Goal: Check status: Check status

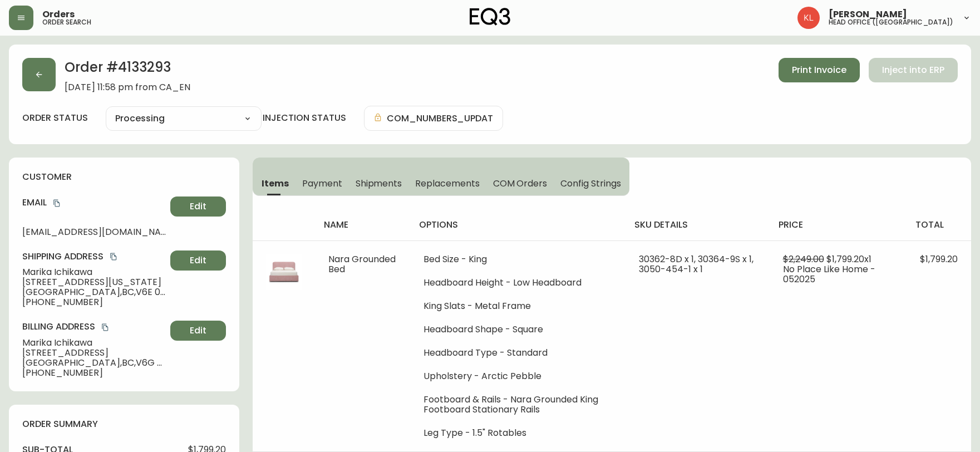
select select "PROCESSING"
click at [227, 21] on div "Orders order search" at bounding box center [169, 18] width 320 height 24
click at [37, 68] on button "button" at bounding box center [38, 74] width 33 height 33
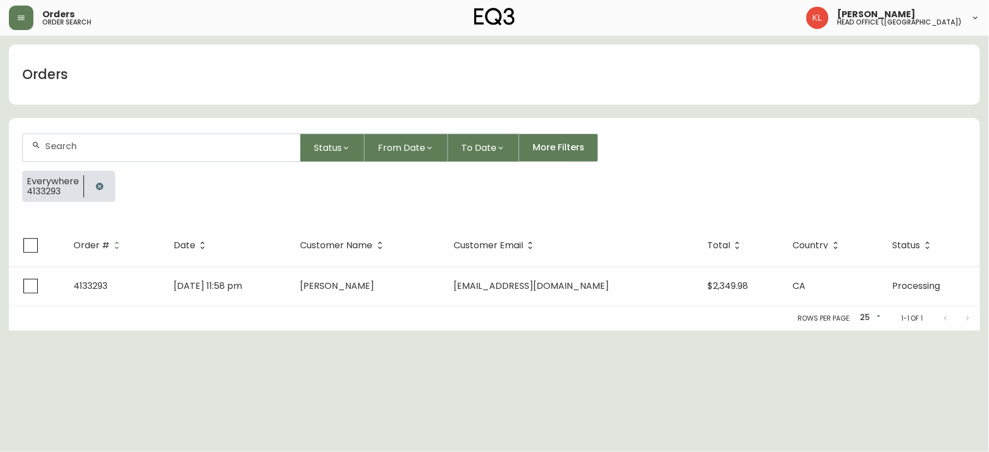
click at [97, 188] on icon "button" at bounding box center [99, 185] width 7 height 7
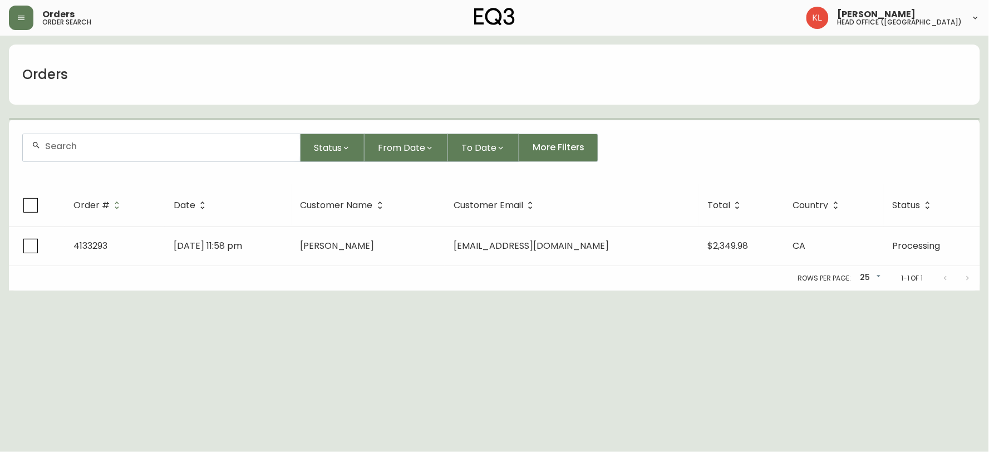
click at [120, 140] on div at bounding box center [161, 147] width 277 height 27
paste input "4134196"
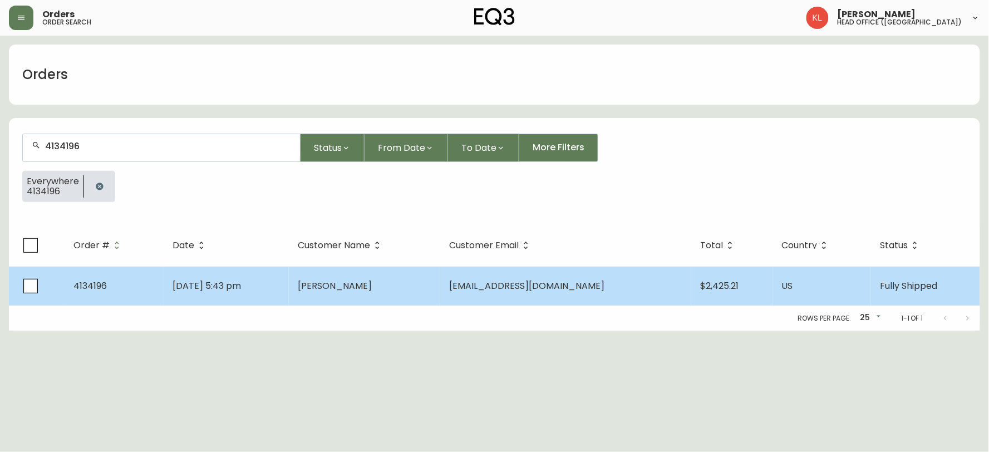
type input "4134196"
click at [234, 284] on span "[DATE] 5:43 pm" at bounding box center [206, 285] width 68 height 13
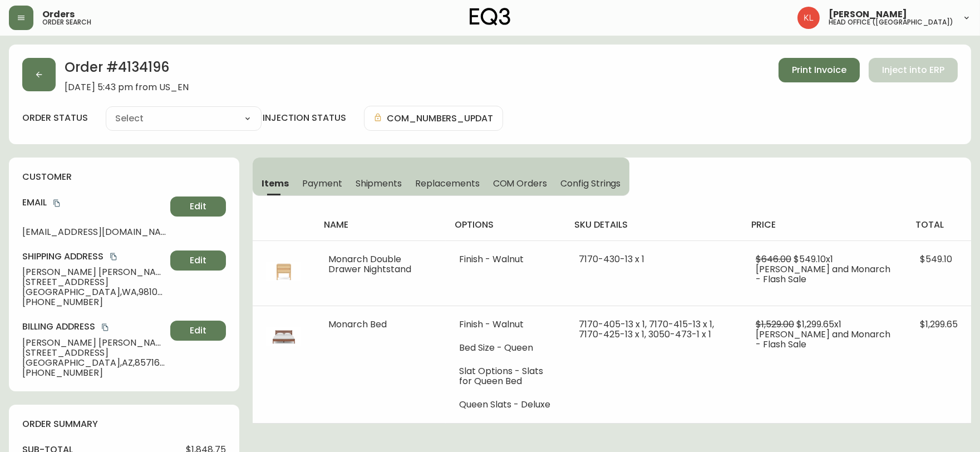
type input "Fully Shipped"
select select "FULLY_SHIPPED"
click at [315, 182] on span "Payment" at bounding box center [322, 183] width 40 height 12
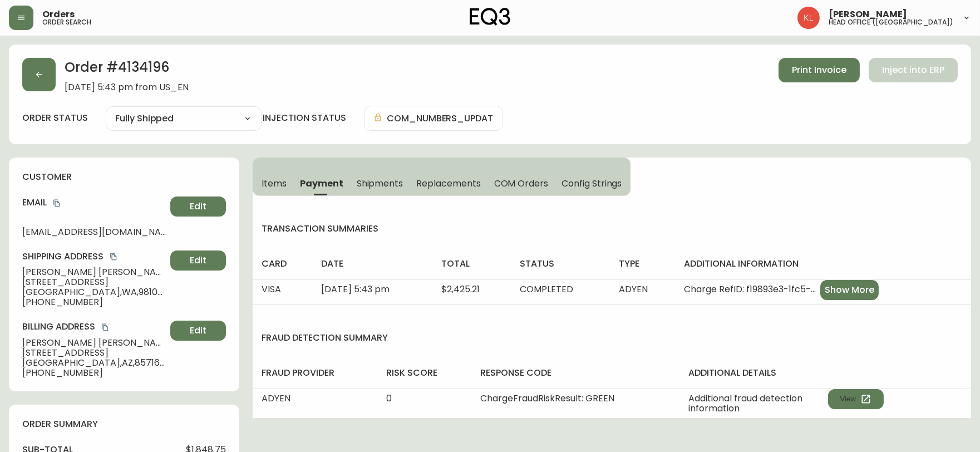
click at [377, 180] on span "Shipments" at bounding box center [380, 183] width 47 height 12
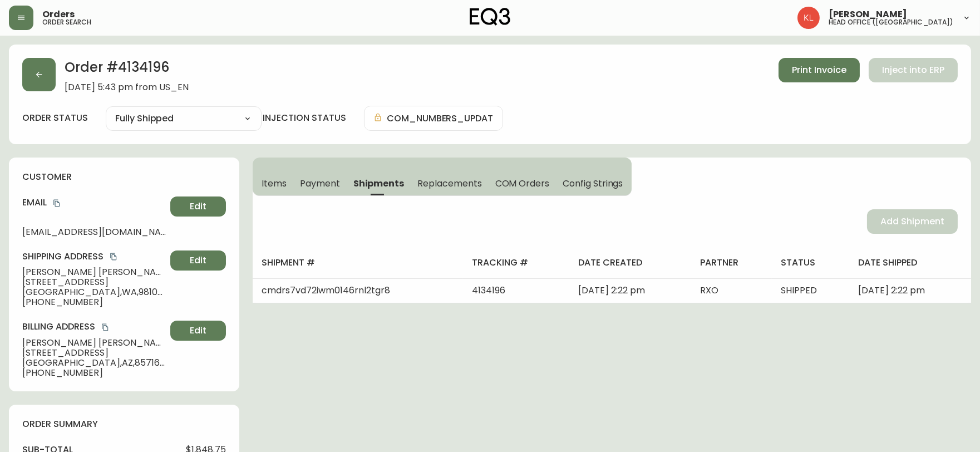
click at [275, 184] on span "Items" at bounding box center [273, 183] width 25 height 12
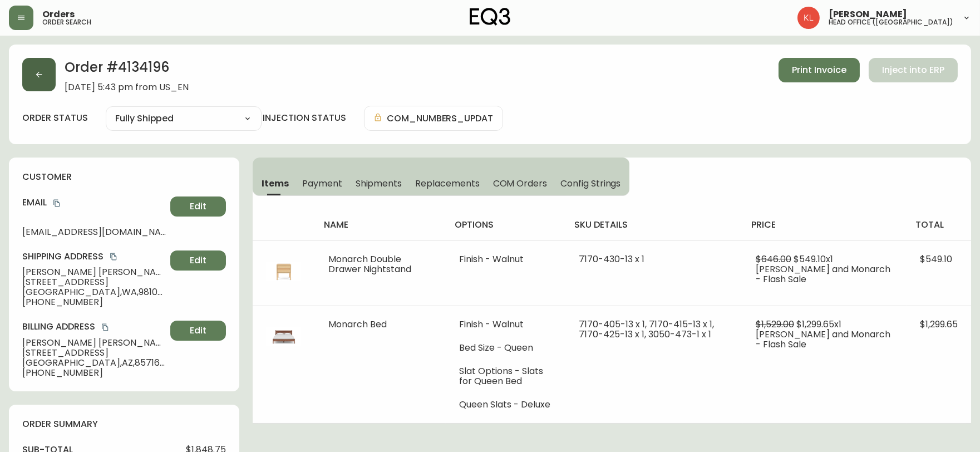
click at [52, 75] on button "button" at bounding box center [38, 74] width 33 height 33
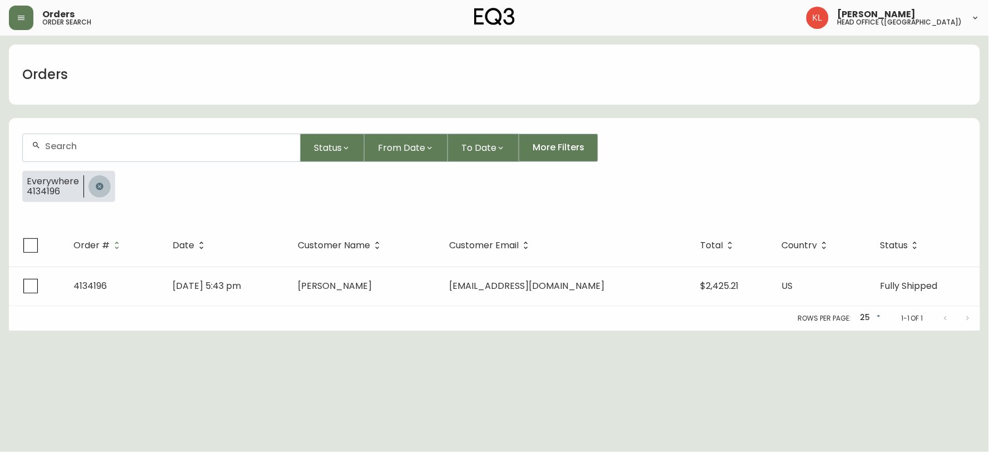
click at [99, 185] on icon "button" at bounding box center [99, 185] width 7 height 7
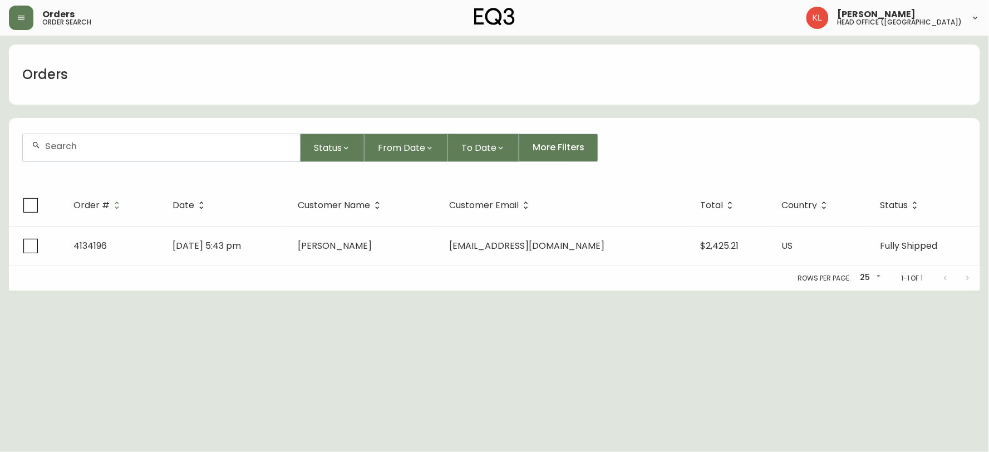
click at [103, 159] on div at bounding box center [161, 147] width 277 height 27
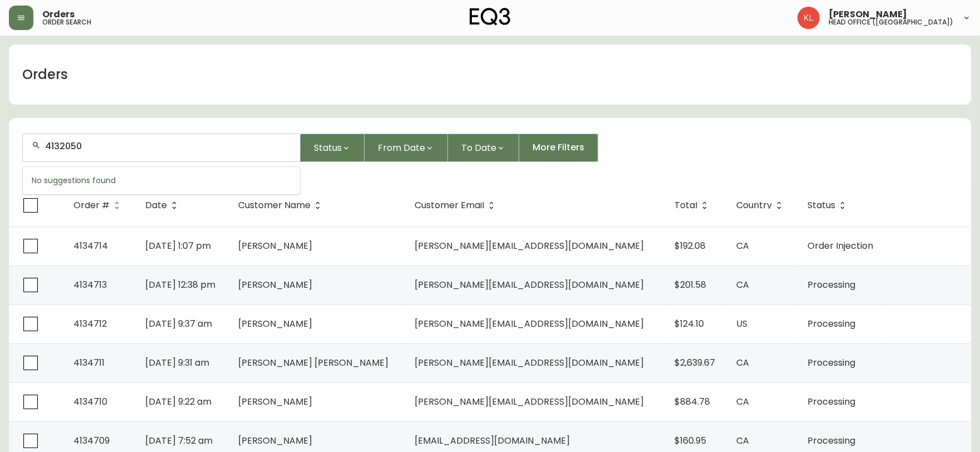
type input "4132050"
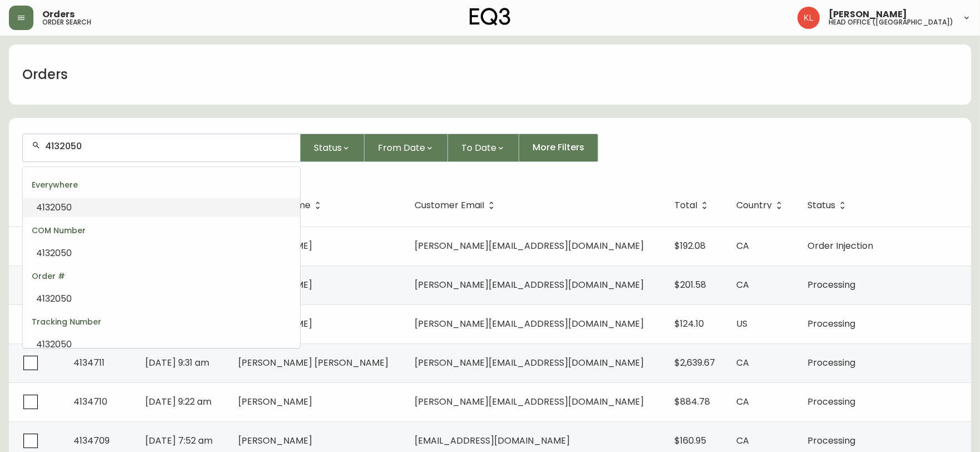
click at [76, 205] on li "4132050" at bounding box center [161, 207] width 277 height 19
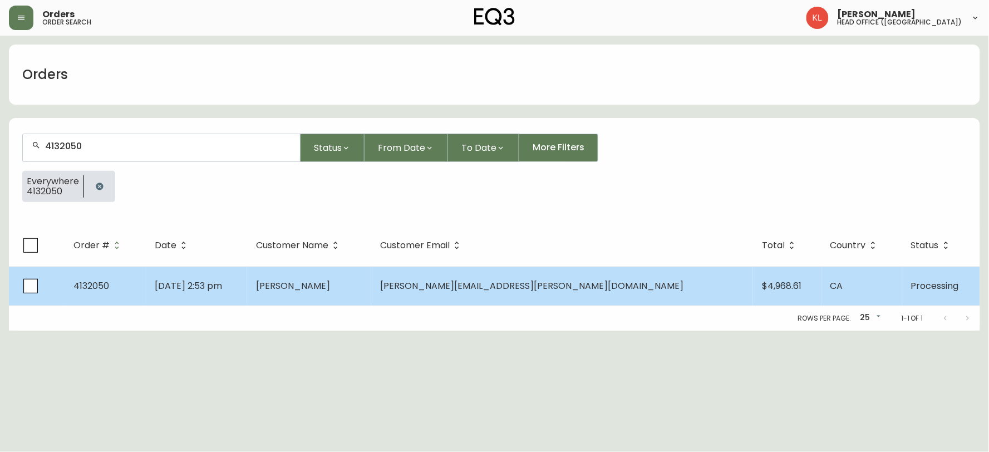
click at [247, 274] on td "[DATE] 2:53 pm" at bounding box center [196, 285] width 101 height 39
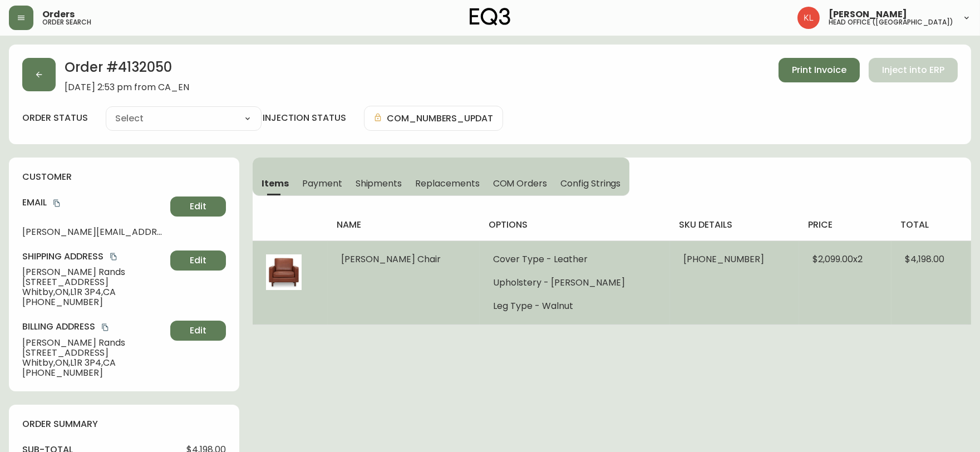
type input "Processing"
select select "PROCESSING"
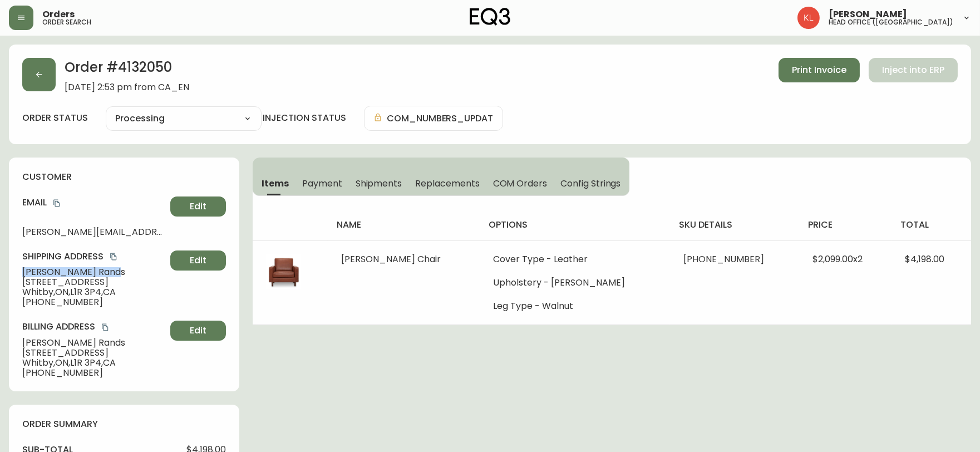
drag, startPoint x: 97, startPoint y: 271, endPoint x: 0, endPoint y: 275, distance: 97.4
copy span "[PERSON_NAME]"
